Goal: Task Accomplishment & Management: Manage account settings

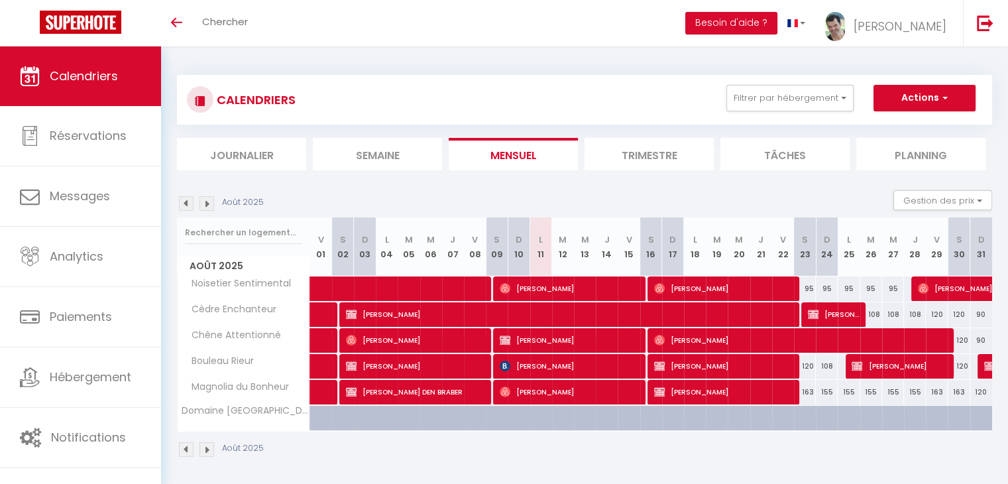
click at [206, 202] on img at bounding box center [207, 203] width 15 height 15
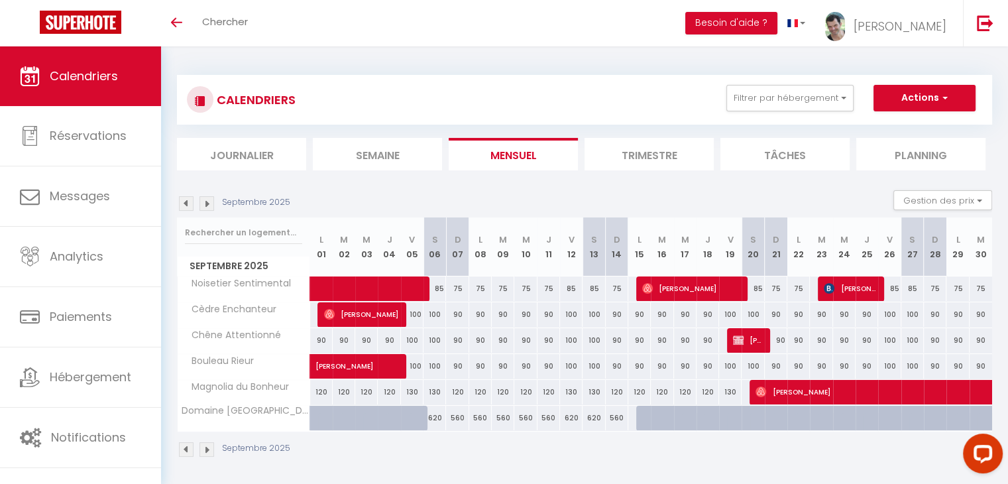
click at [207, 200] on img at bounding box center [207, 203] width 15 height 15
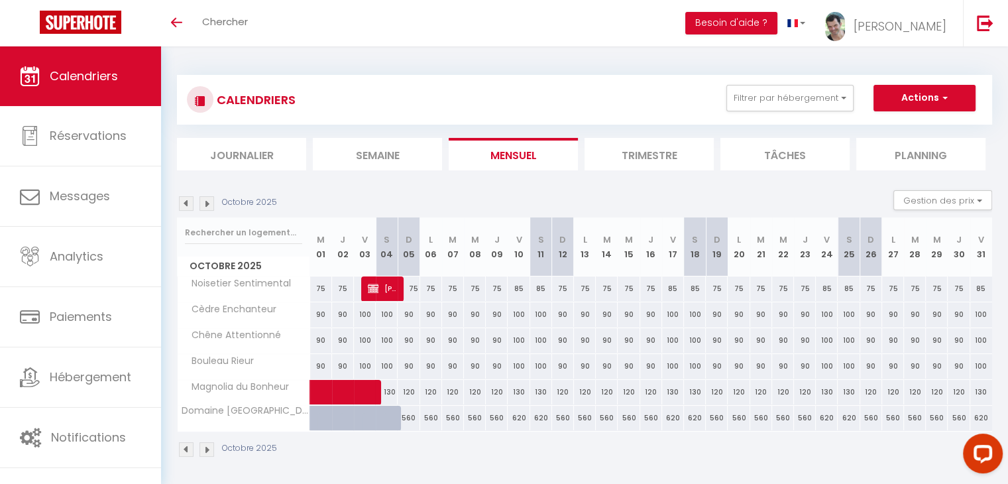
click at [209, 201] on img at bounding box center [207, 203] width 15 height 15
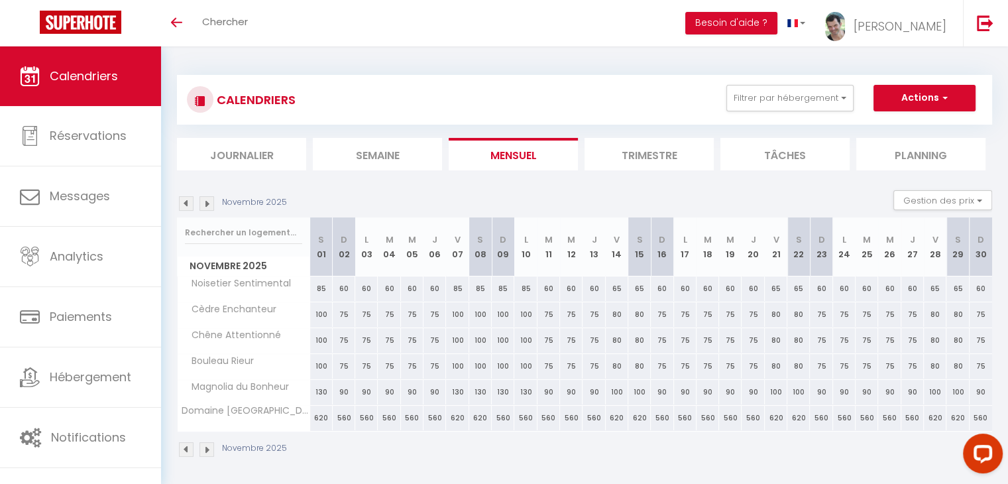
click at [319, 395] on div "130" at bounding box center [321, 392] width 23 height 25
type input "130"
type input "[DATE]"
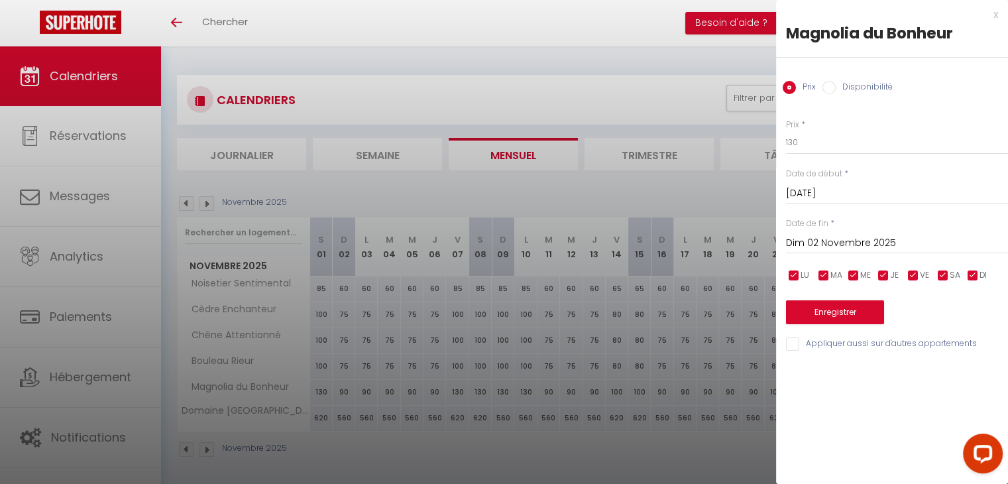
click at [808, 241] on input "Dim 02 Novembre 2025" at bounding box center [897, 243] width 222 height 17
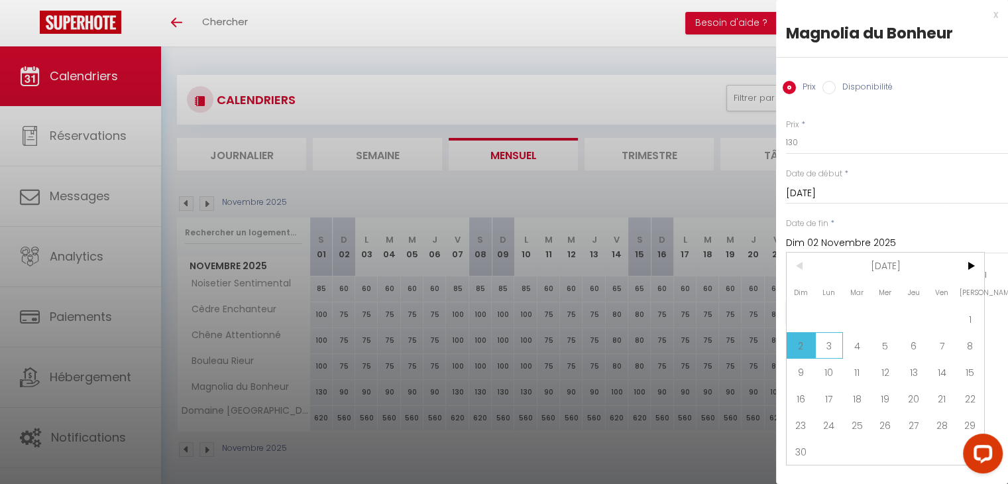
click at [825, 341] on span "3" at bounding box center [829, 345] width 29 height 27
type input "Lun 03 Novembre 2025"
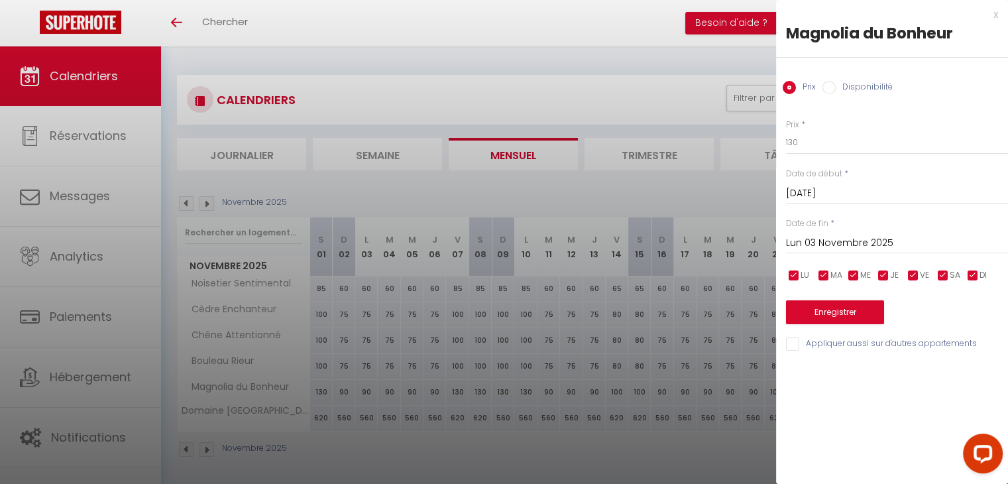
click at [874, 86] on label "Disponibilité" at bounding box center [864, 88] width 57 height 15
click at [836, 86] on input "Disponibilité" at bounding box center [829, 87] width 13 height 13
radio input "true"
radio input "false"
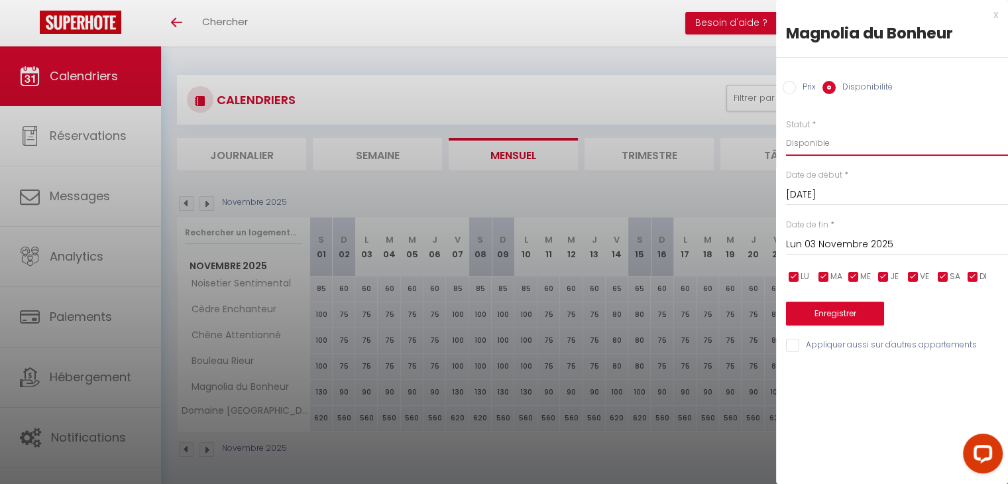
click at [825, 143] on select "Disponible Indisponible" at bounding box center [897, 143] width 222 height 25
click at [829, 193] on input "[DATE]" at bounding box center [897, 194] width 222 height 17
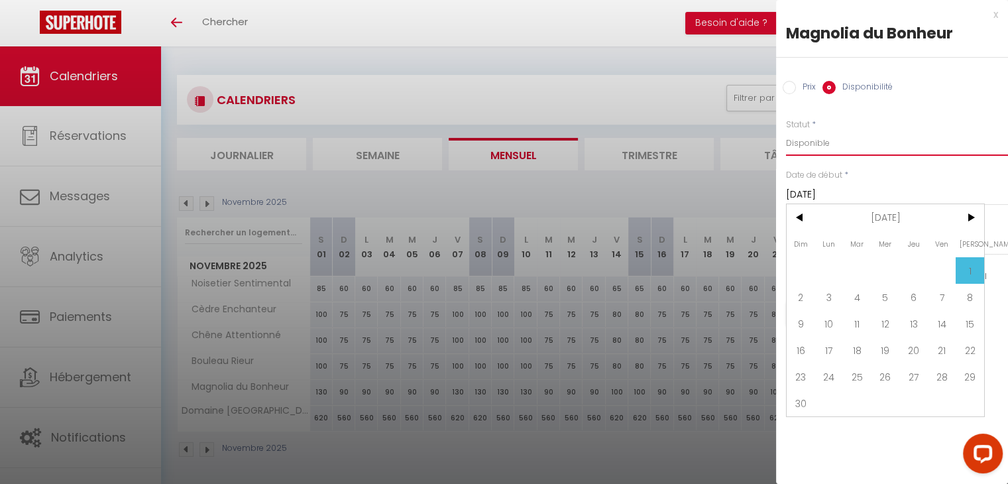
click at [836, 142] on select "Disponible Indisponible" at bounding box center [897, 143] width 222 height 25
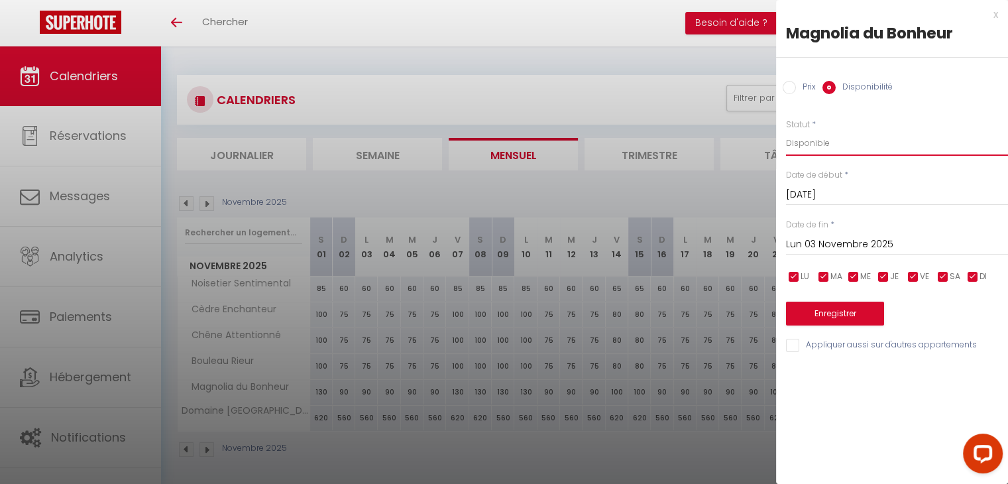
select select "0"
click at [786, 131] on select "Disponible Indisponible" at bounding box center [897, 143] width 222 height 25
click at [833, 314] on button "Enregistrer" at bounding box center [835, 314] width 98 height 24
